Goal: Task Accomplishment & Management: Manage account settings

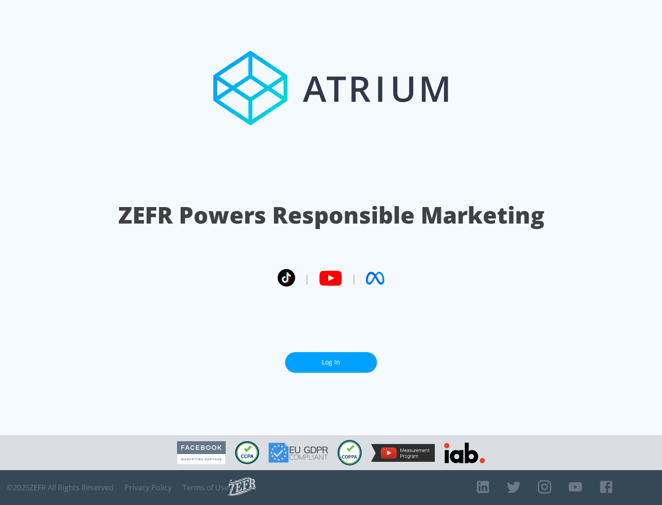
click at [331, 359] on link "Log In" at bounding box center [331, 362] width 92 height 21
